Goal: Browse casually: Explore the website without a specific task or goal

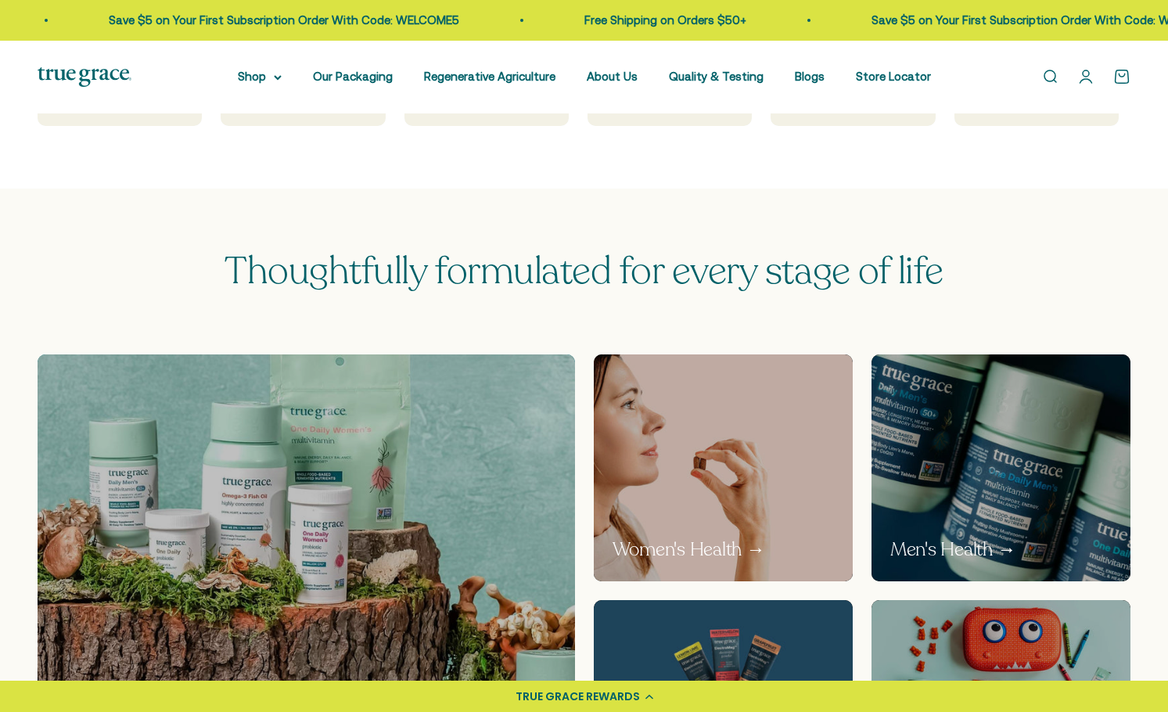
scroll to position [704, 0]
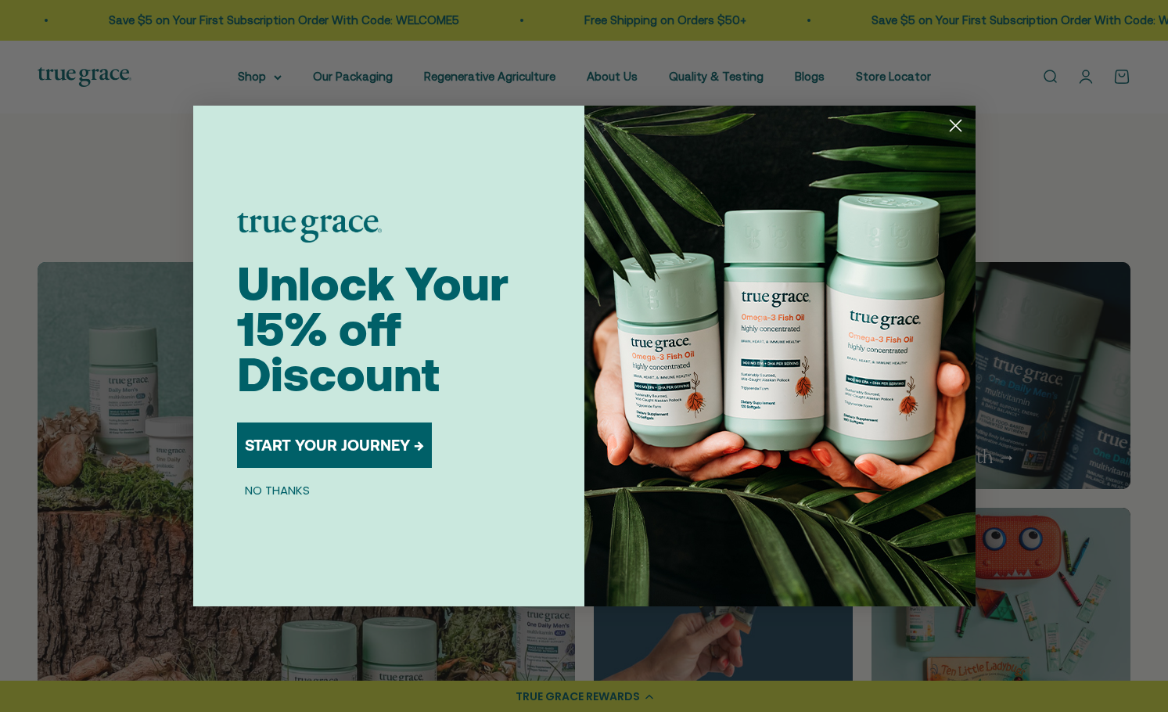
click at [950, 125] on circle "Close dialog" at bounding box center [955, 126] width 26 height 26
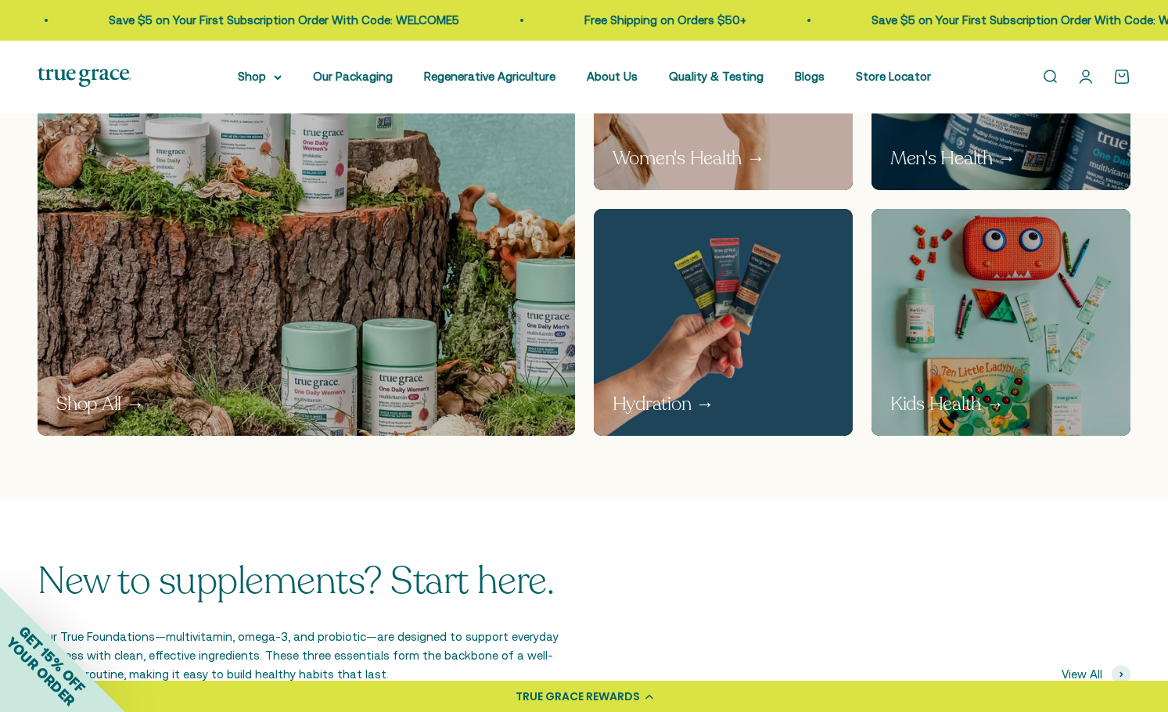
scroll to position [1017, 0]
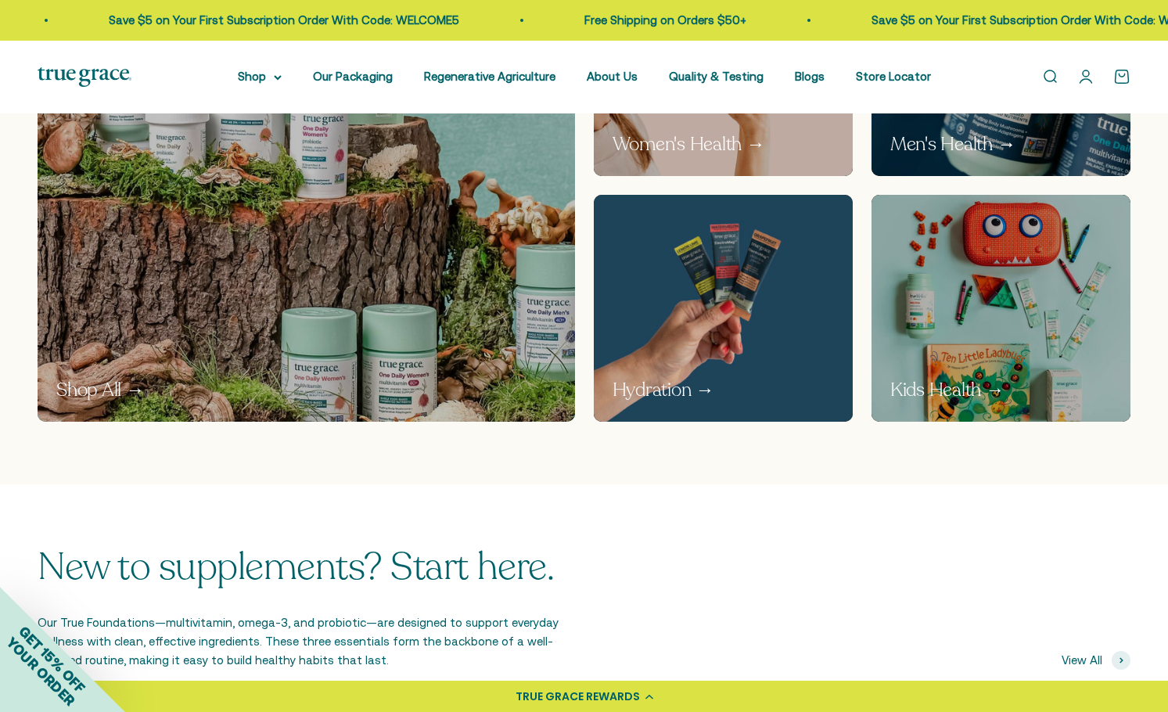
click at [15, 472] on div "Shop All → Women's Health → Men's Health → Hydration → Kids Health →" at bounding box center [584, 216] width 1168 height 535
click at [740, 297] on img at bounding box center [723, 308] width 274 height 240
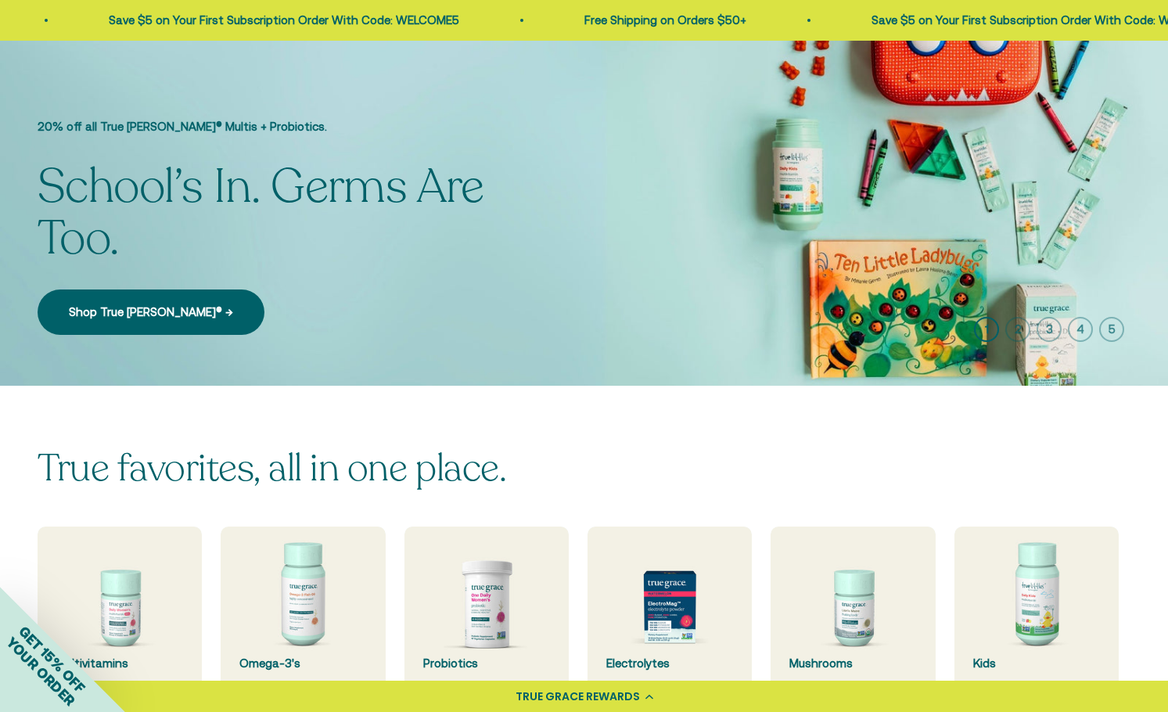
scroll to position [10, 0]
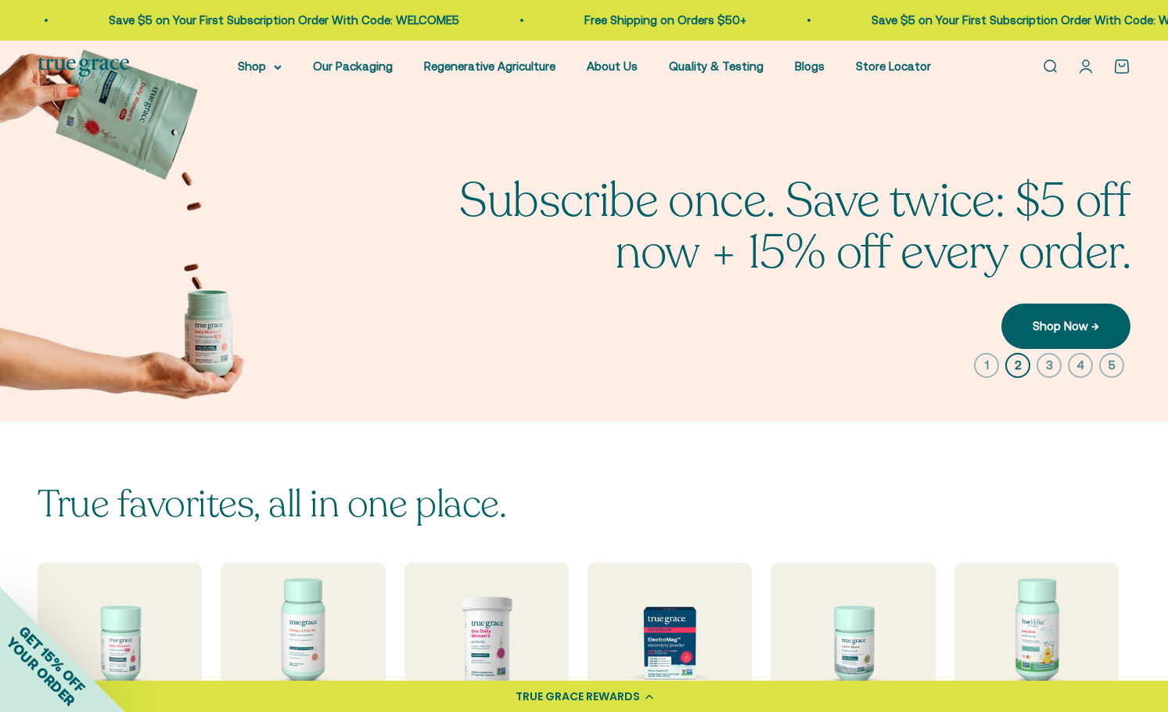
click at [30, 475] on div "True favorites, all in one place. Multivitamins Omega-3's Probiotics Electrolyt…" at bounding box center [584, 605] width 1168 height 368
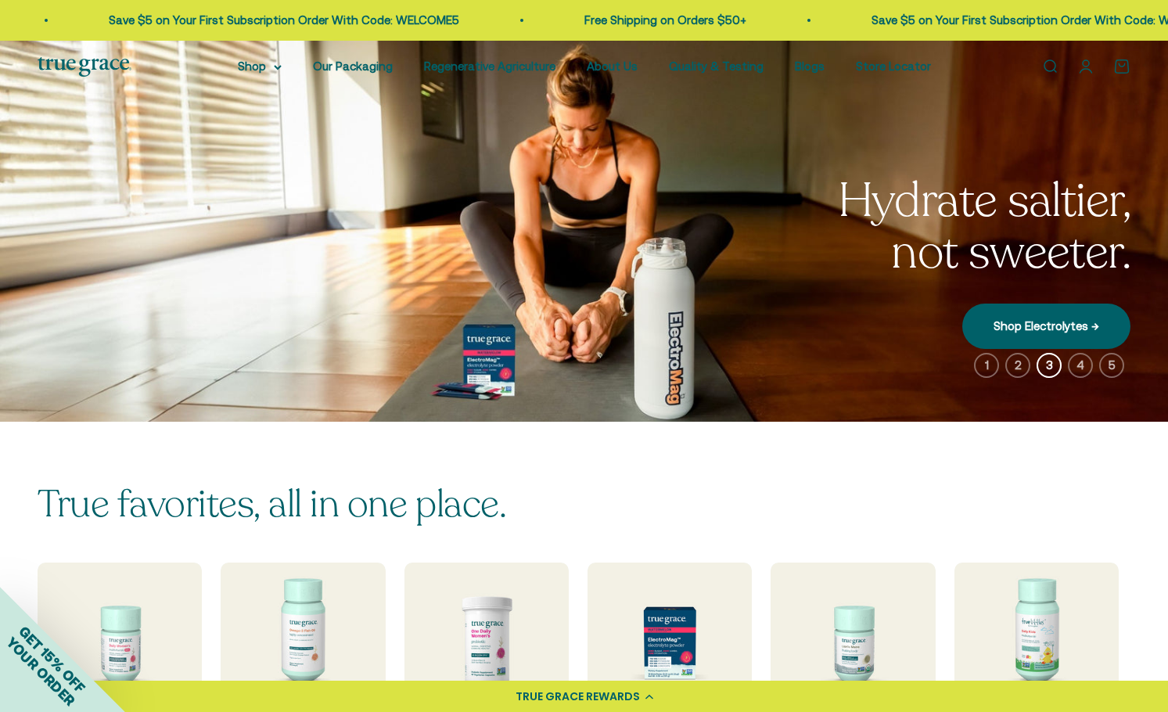
click at [429, 502] on span "True favorites, all in one place." at bounding box center [272, 504] width 468 height 41
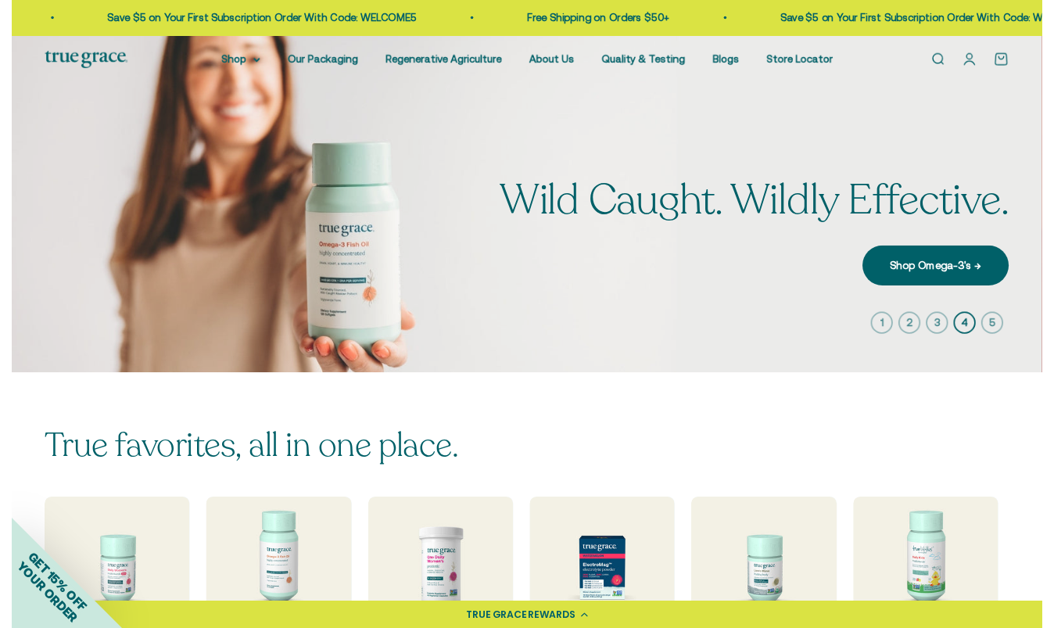
scroll to position [0, 0]
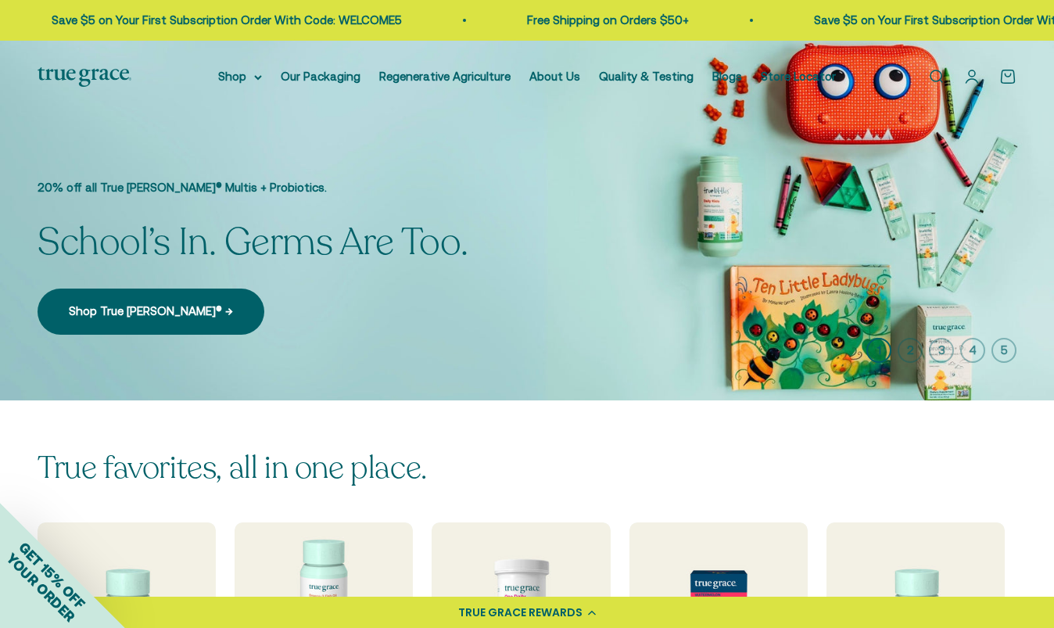
click at [522, 483] on section-header "True favorites, all in one place." at bounding box center [527, 467] width 979 height 34
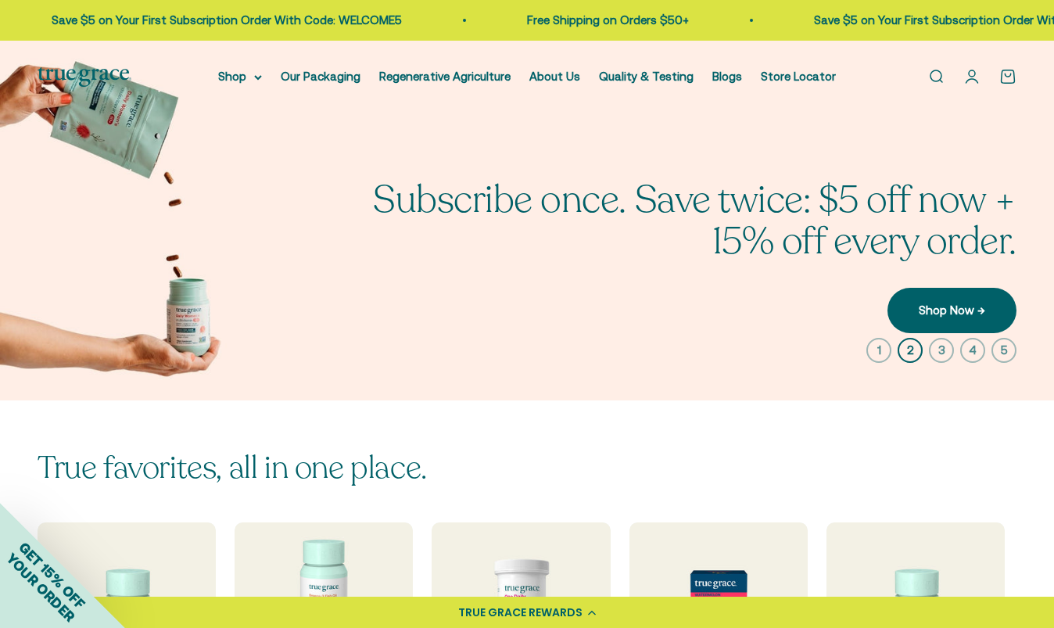
drag, startPoint x: 431, startPoint y: 473, endPoint x: 43, endPoint y: 448, distance: 388.7
click at [43, 450] on section-header "True favorites, all in one place." at bounding box center [527, 467] width 979 height 34
click at [58, 445] on div "True favorites, all in one place. Multivitamins Omega-3's Probiotics Electrolyt…" at bounding box center [527, 575] width 1054 height 350
click at [45, 461] on span "True favorites, all in one place." at bounding box center [232, 467] width 389 height 34
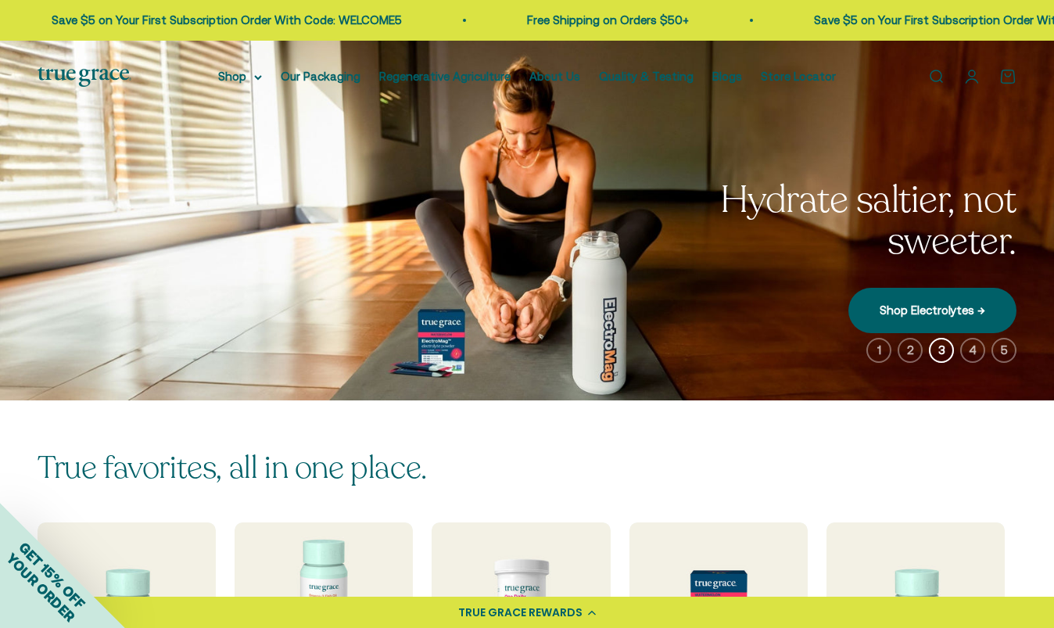
click at [611, 463] on section-header "True favorites, all in one place." at bounding box center [527, 467] width 979 height 34
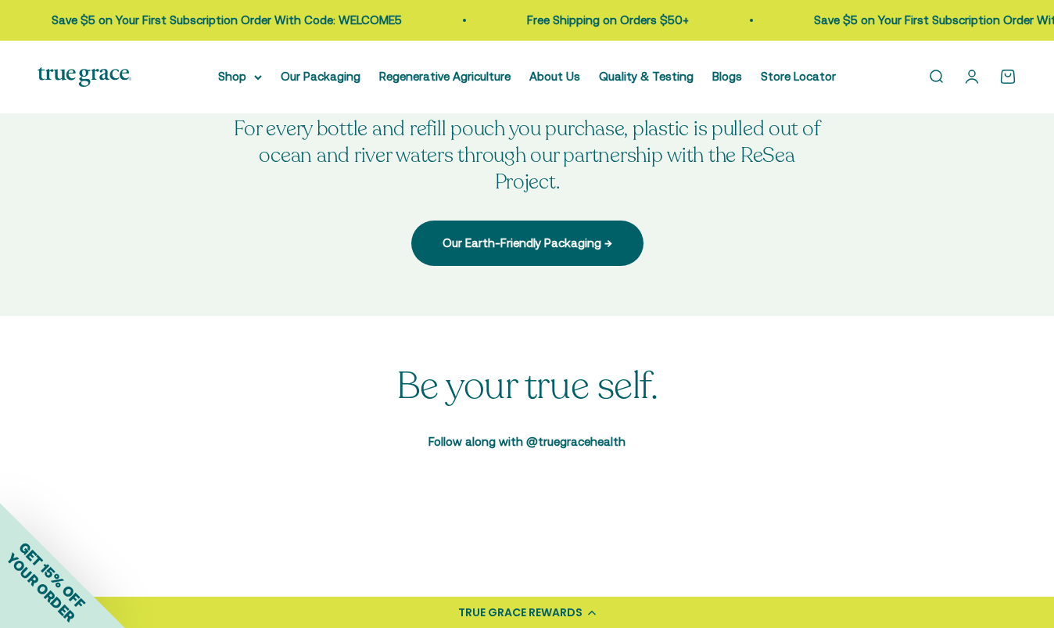
scroll to position [3865, 0]
